Goal: Use online tool/utility: Use online tool/utility

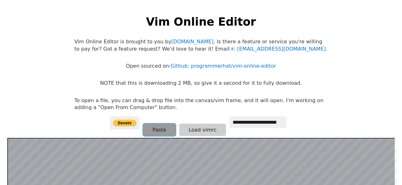
click at [162, 131] on button "Paste" at bounding box center [159, 130] width 33 height 12
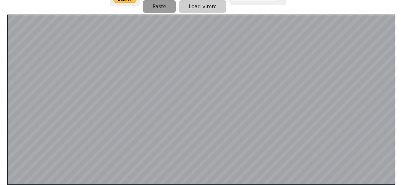
scroll to position [123, 0]
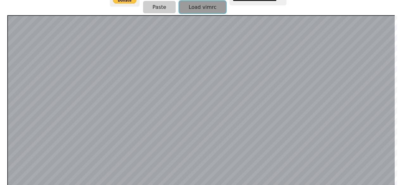
click at [207, 8] on button "Load vimrc" at bounding box center [202, 7] width 47 height 12
click at [197, 10] on button "Load vimrc" at bounding box center [202, 7] width 47 height 12
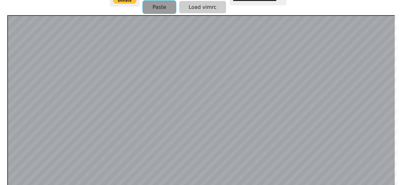
click at [167, 3] on button "Paste" at bounding box center [159, 7] width 33 height 12
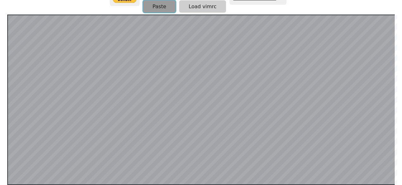
click at [167, 3] on button "Paste" at bounding box center [159, 6] width 33 height 12
click at [150, 7] on button "Paste" at bounding box center [159, 6] width 33 height 12
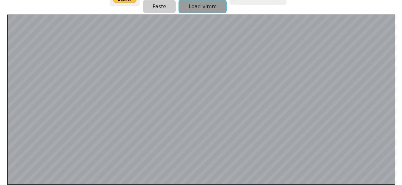
click at [183, 3] on button "Load vimrc" at bounding box center [202, 6] width 47 height 12
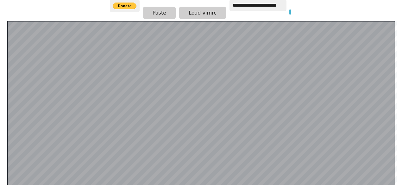
scroll to position [116, 0]
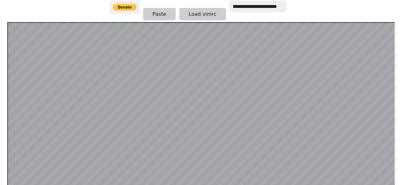
click at [28, 22] on div at bounding box center [200, 107] width 387 height 170
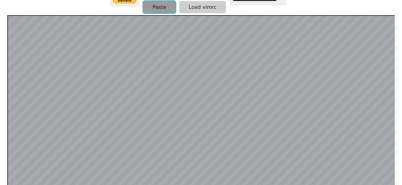
click at [169, 5] on button "Paste" at bounding box center [159, 7] width 33 height 12
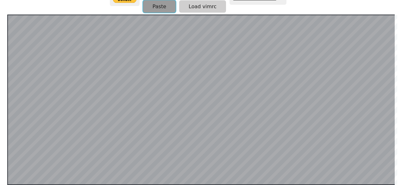
click at [169, 5] on button "Paste" at bounding box center [159, 6] width 33 height 12
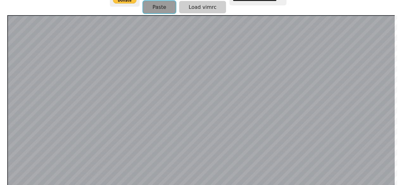
click at [154, 3] on button "Paste" at bounding box center [159, 7] width 33 height 12
